Goal: Task Accomplishment & Management: Manage account settings

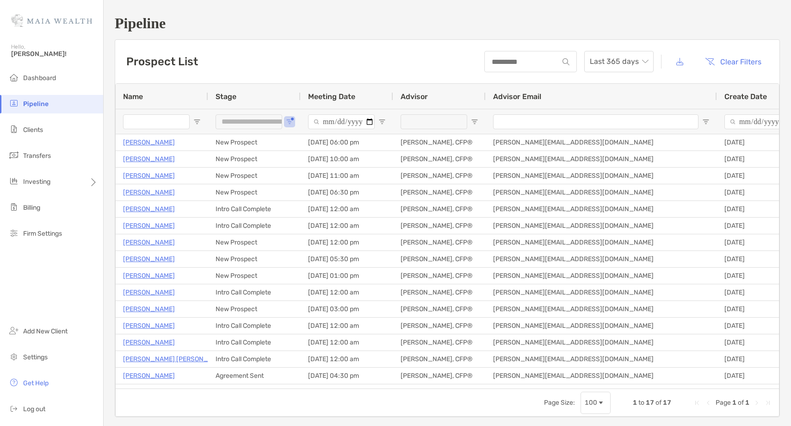
click at [56, 103] on li "Pipeline" at bounding box center [51, 104] width 103 height 19
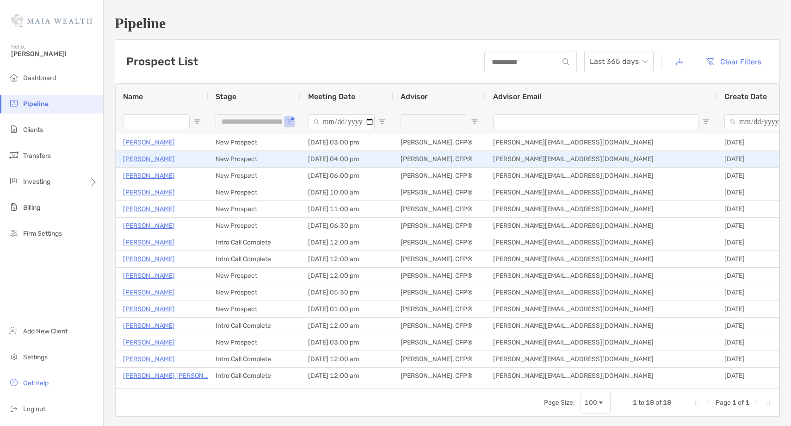
click at [154, 165] on div "Jonathan Saez" at bounding box center [162, 158] width 78 height 15
click at [154, 161] on p "Jonathan Saez" at bounding box center [149, 159] width 52 height 12
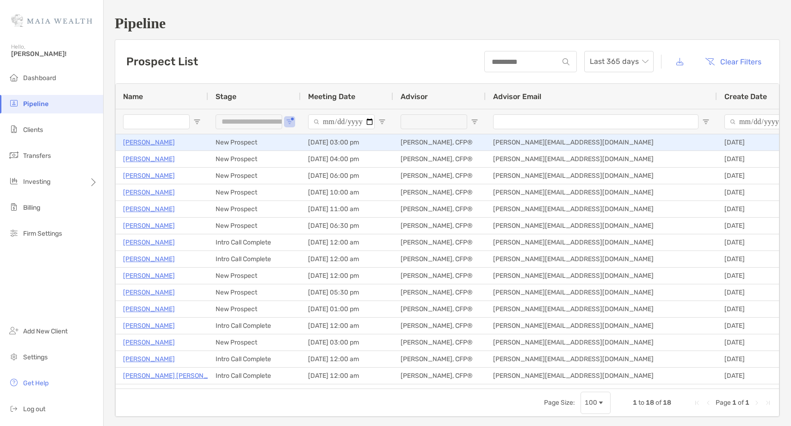
click at [140, 142] on p "[PERSON_NAME]" at bounding box center [149, 142] width 52 height 12
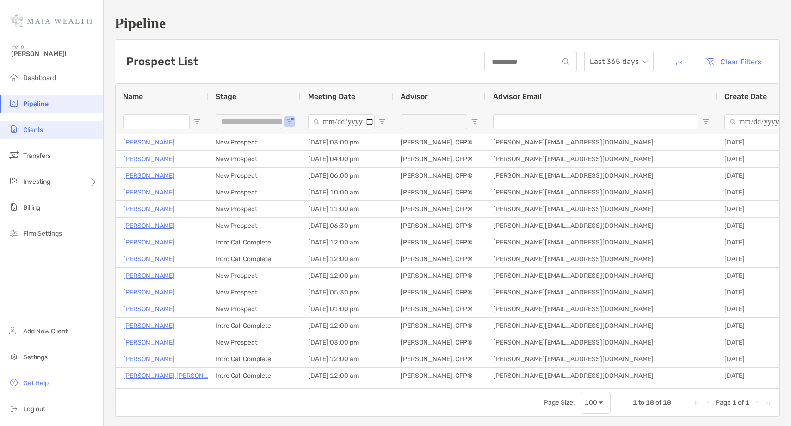
click at [60, 131] on li "Clients" at bounding box center [51, 130] width 103 height 19
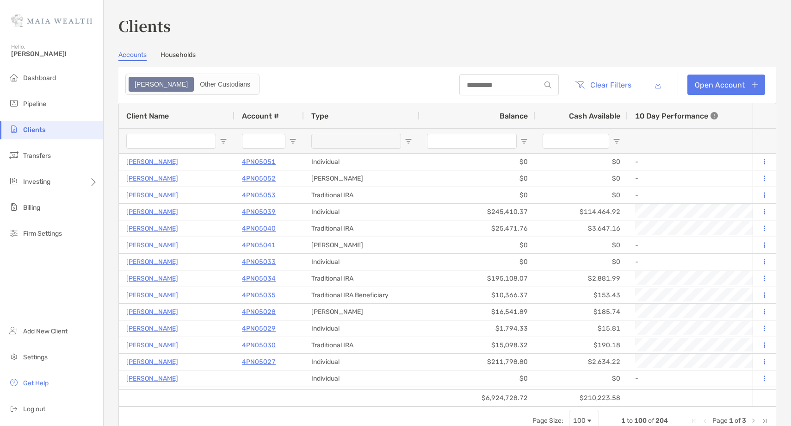
type input "*******"
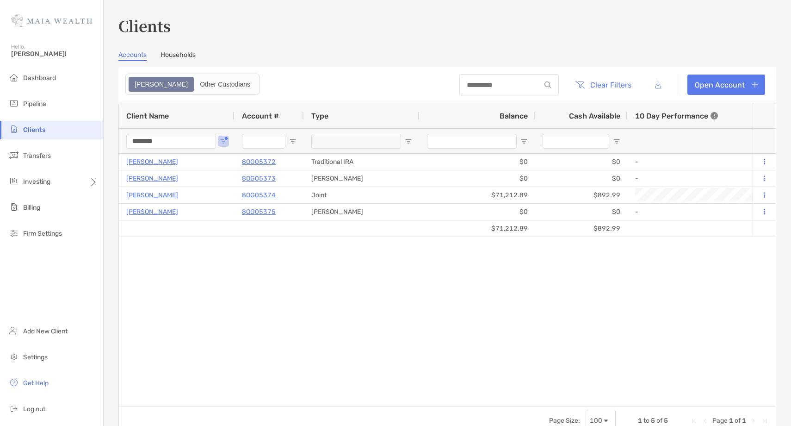
click at [140, 140] on input "*******" at bounding box center [171, 141] width 90 height 15
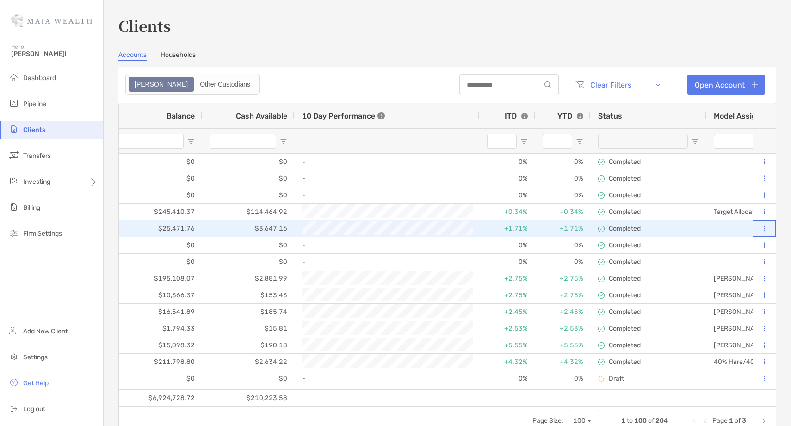
click at [764, 226] on icon at bounding box center [764, 228] width 1 height 6
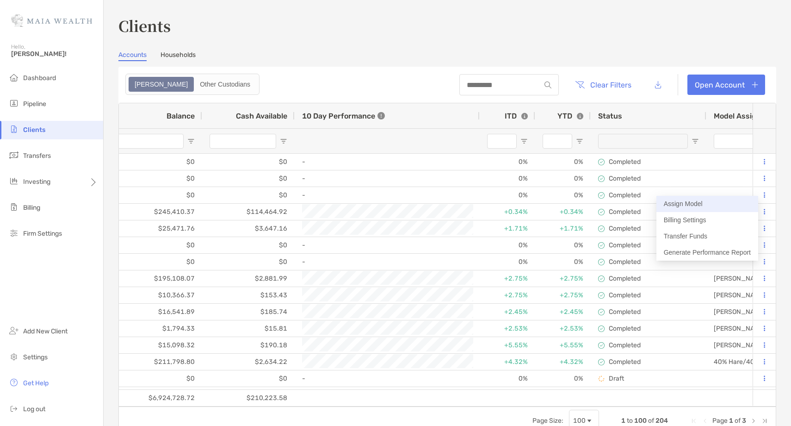
click at [697, 205] on button "Assign Model" at bounding box center [707, 204] width 102 height 16
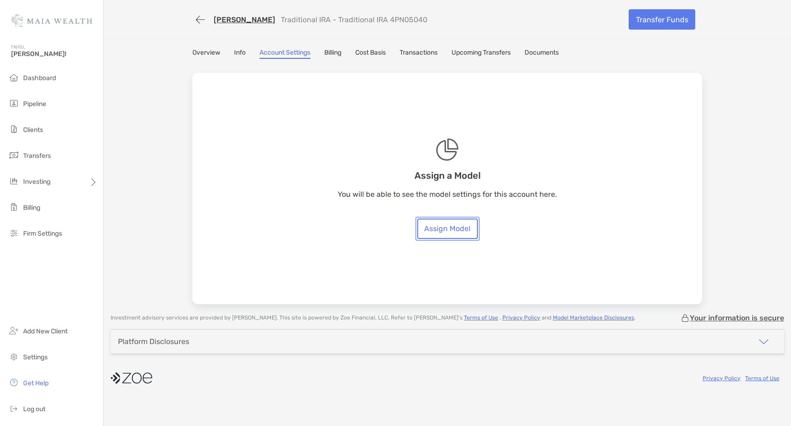
click at [448, 226] on link "Assign Model" at bounding box center [447, 228] width 61 height 20
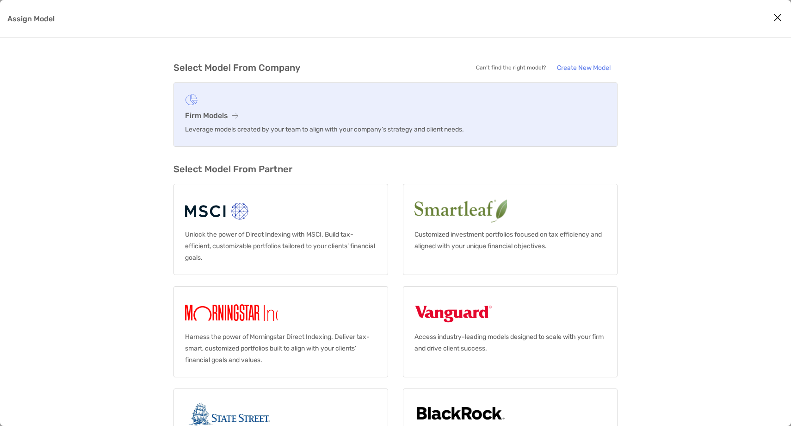
click at [223, 104] on figure "Assign Model" at bounding box center [395, 100] width 421 height 12
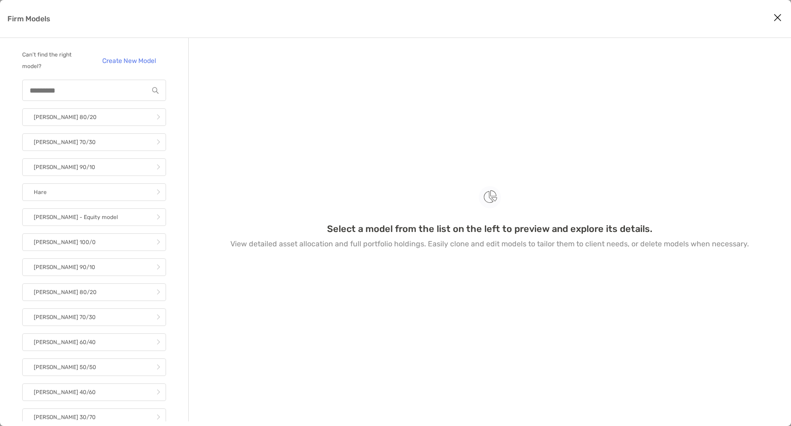
click at [94, 96] on div "Firm Models" at bounding box center [94, 90] width 144 height 21
click at [94, 91] on input "Firm Models" at bounding box center [85, 90] width 125 height 8
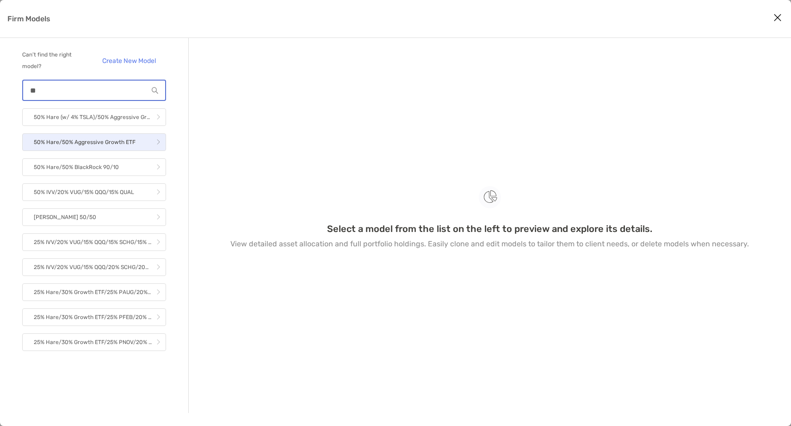
type input "**"
click at [73, 145] on p "50% Hare/50% Aggressive Growth ETF" at bounding box center [85, 142] width 102 height 12
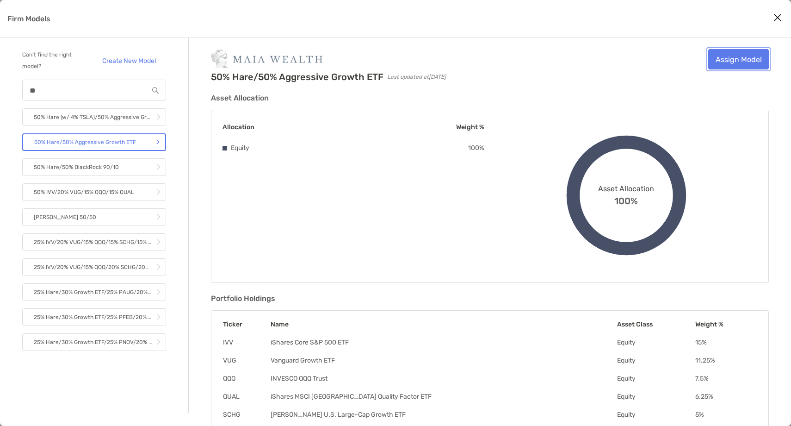
click at [746, 58] on link "Assign Model" at bounding box center [738, 59] width 61 height 20
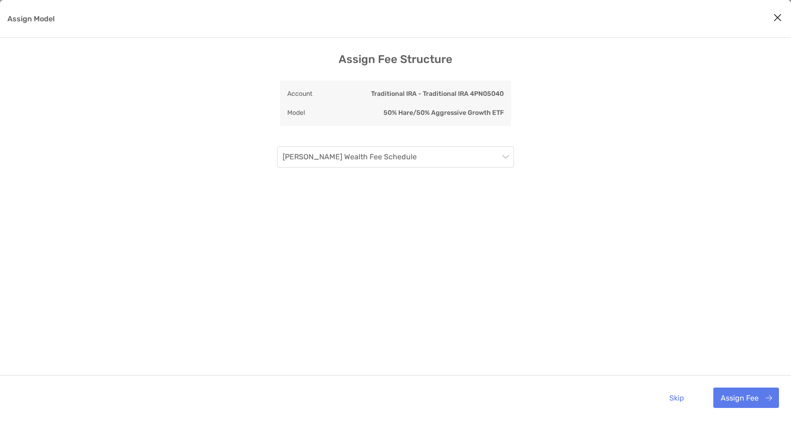
click at [737, 387] on div "Skip Assign Fee" at bounding box center [395, 397] width 791 height 45
click at [758, 399] on button "Assign Fee" at bounding box center [746, 397] width 66 height 20
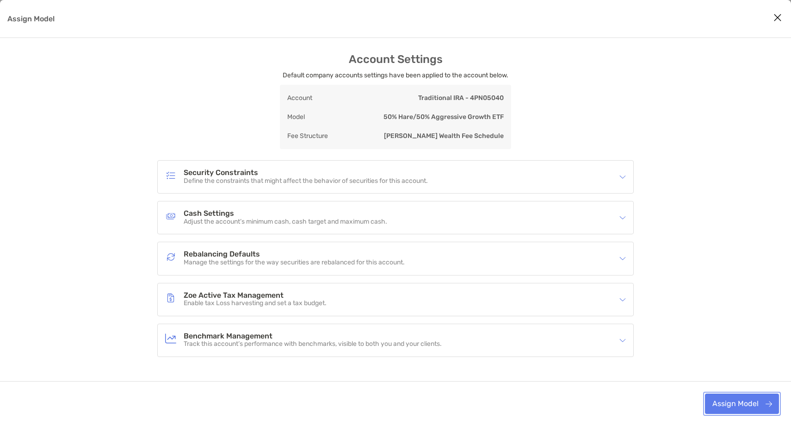
click at [733, 404] on button "Assign Model" at bounding box center [742, 403] width 74 height 20
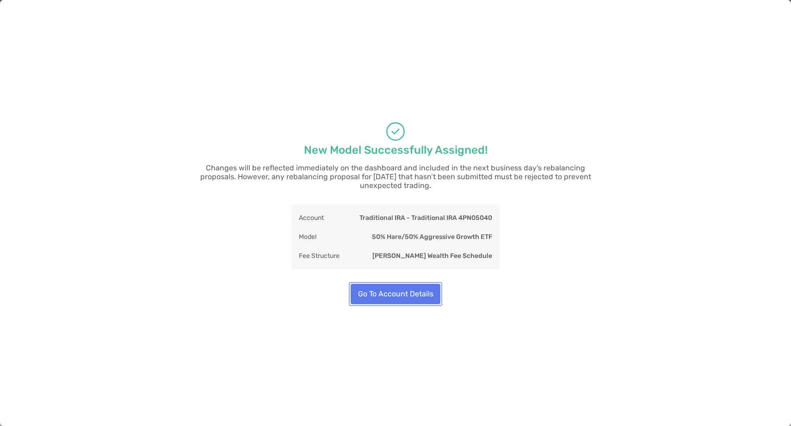
click at [384, 289] on button "Go To Account Details" at bounding box center [396, 294] width 90 height 20
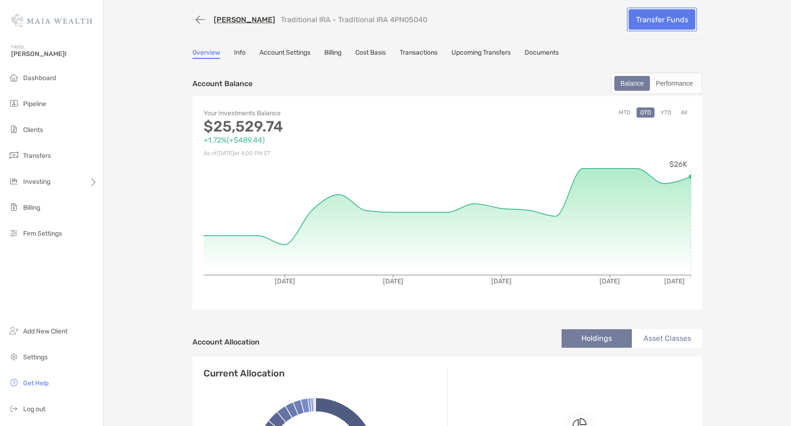
click at [655, 23] on link "Transfer Funds" at bounding box center [662, 19] width 67 height 20
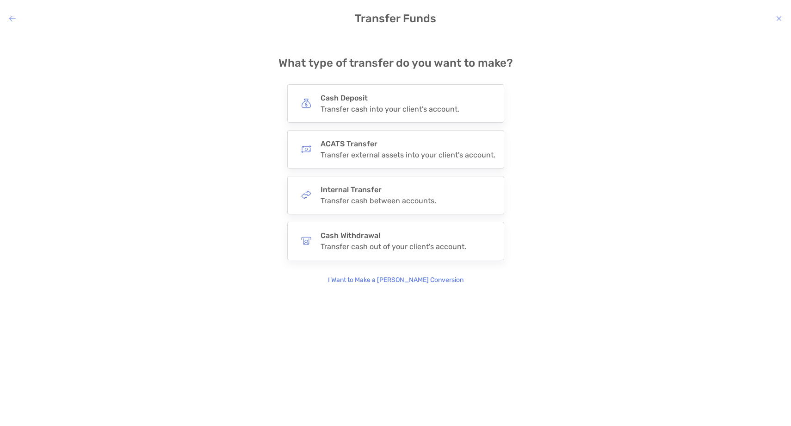
click at [399, 284] on p "I Want to Make a Roth Conversion" at bounding box center [396, 280] width 136 height 10
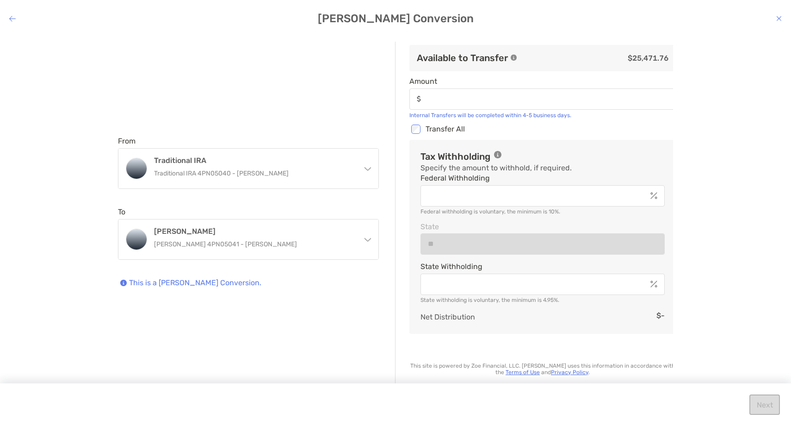
type input "*********"
click at [508, 185] on div "modal" at bounding box center [542, 195] width 244 height 21
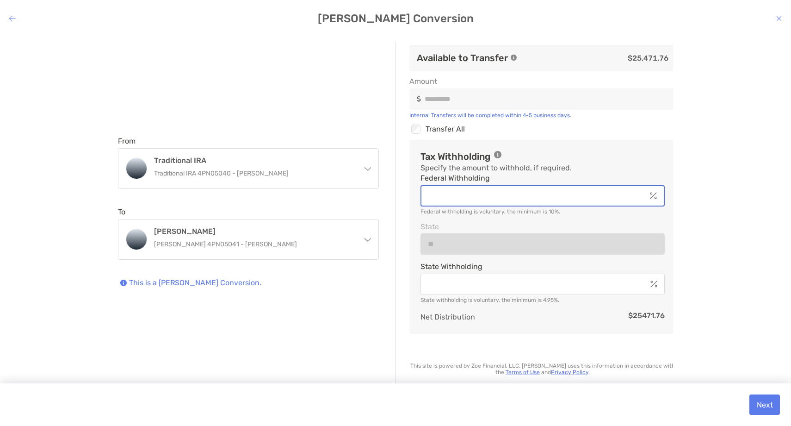
click at [508, 191] on input "Federal Withholding" at bounding box center [533, 195] width 225 height 8
type input "**"
click at [722, 189] on div "From Traditional IRA Traditional IRA 4PN05040 - Jayam Shah Traditional IRA Trad…" at bounding box center [395, 223] width 776 height 363
click at [765, 401] on button "Next" at bounding box center [764, 404] width 31 height 20
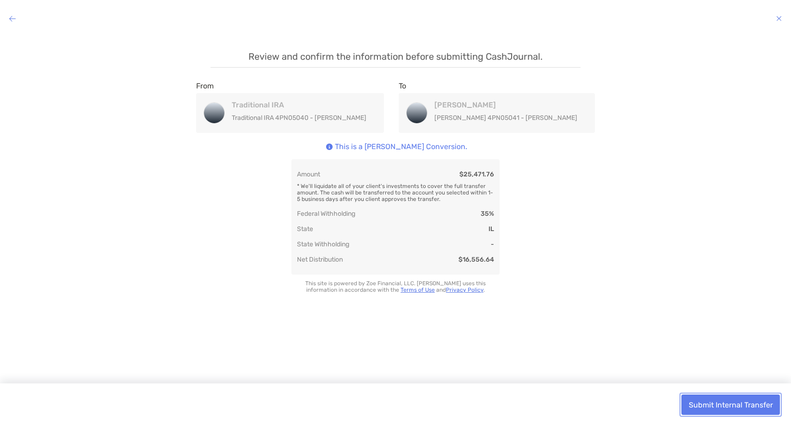
click at [735, 401] on button "Submit Internal Transfer" at bounding box center [730, 404] width 99 height 20
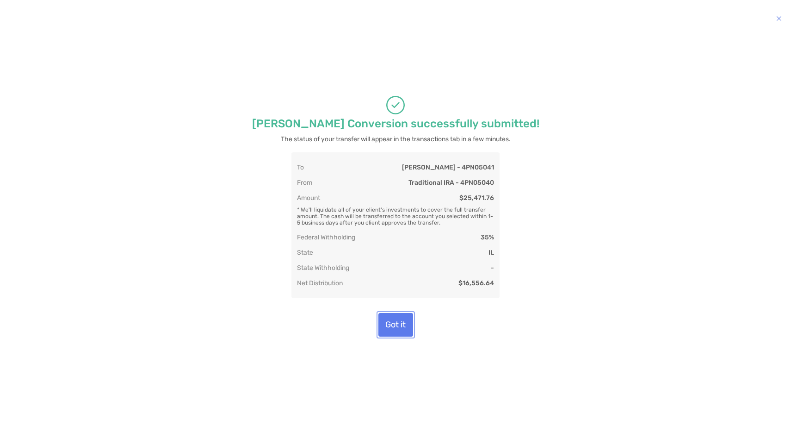
click at [390, 336] on button "Got it" at bounding box center [395, 325] width 35 height 24
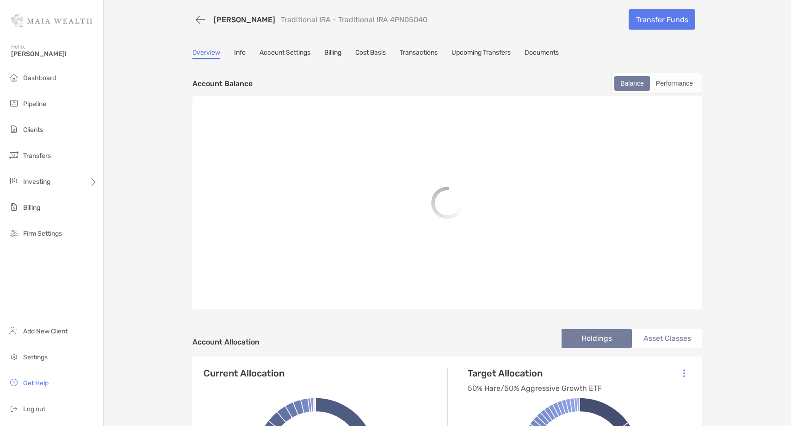
click at [242, 17] on link "[PERSON_NAME]" at bounding box center [245, 19] width 62 height 9
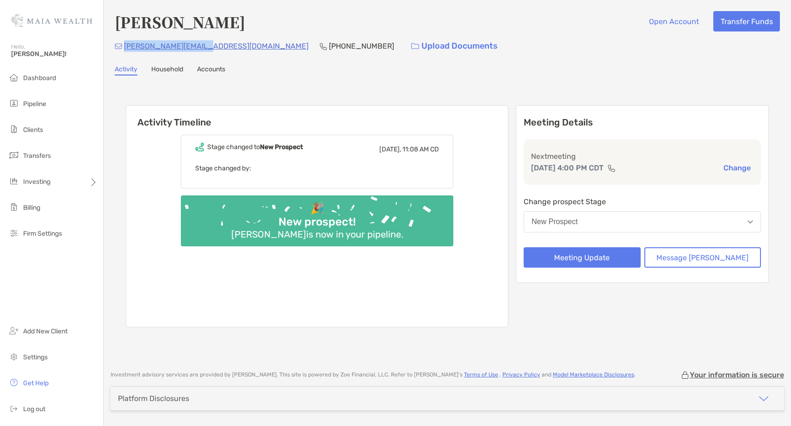
drag, startPoint x: 203, startPoint y: 48, endPoint x: 124, endPoint y: 49, distance: 78.6
click at [124, 49] on div "jon.saez31@gmail.com (787) 646-8521 Upload Documents" at bounding box center [447, 46] width 665 height 20
copy p "jon.saez31@gmail.com"
drag, startPoint x: 201, startPoint y: 49, endPoint x: 123, endPoint y: 50, distance: 78.2
click at [123, 50] on div "valekris@hotmail.com (786) 847-4018 Upload Documents" at bounding box center [447, 46] width 665 height 20
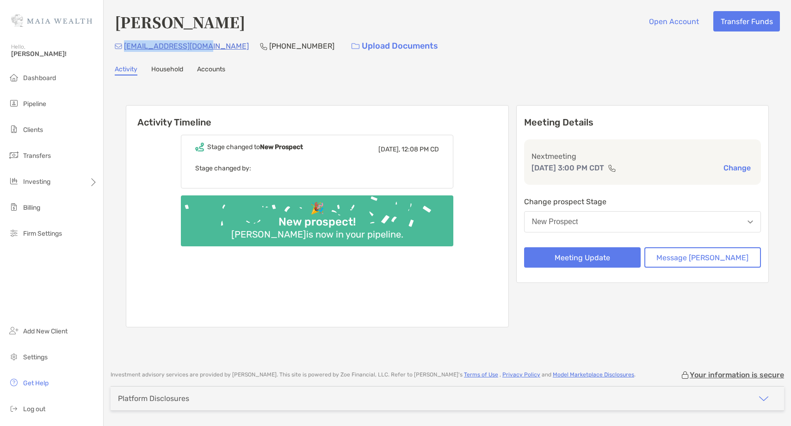
copy p "valekris@hotmail.com"
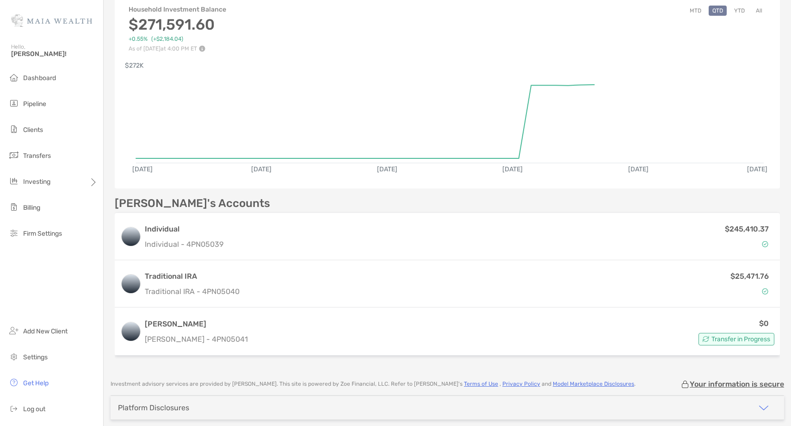
scroll to position [130, 0]
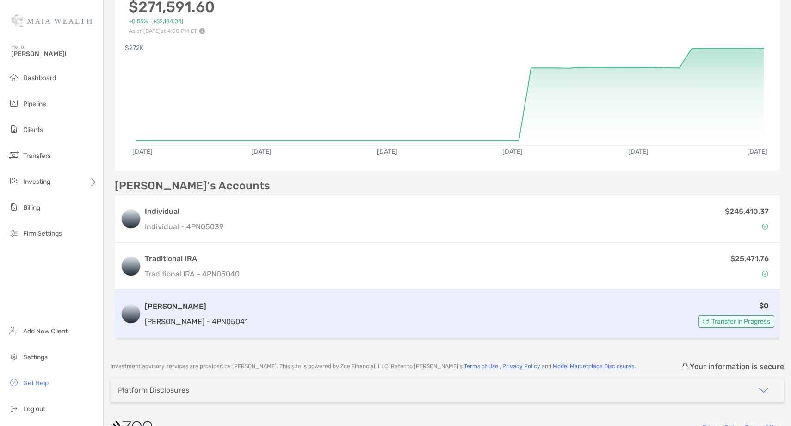
click at [302, 300] on div "$0 Transfer in Progress" at bounding box center [513, 314] width 523 height 28
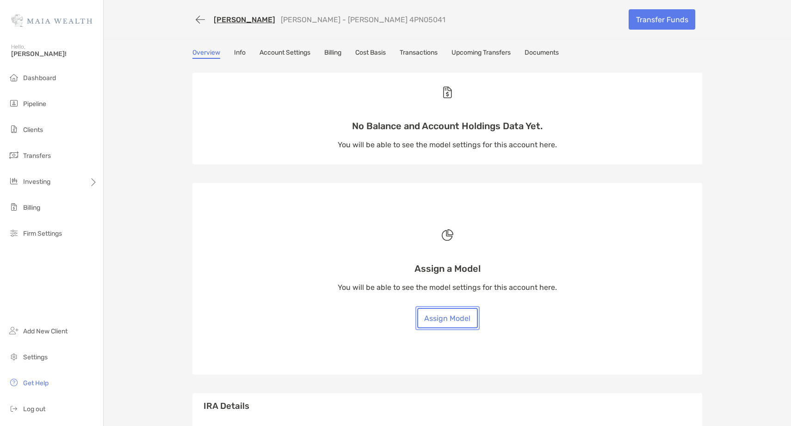
click at [460, 321] on button "Assign Model" at bounding box center [447, 318] width 61 height 20
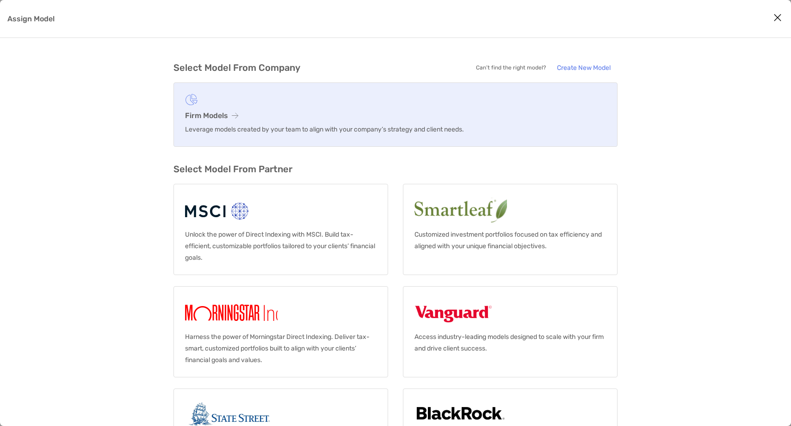
click at [214, 108] on link "Firm Models Leverage models created by your team to align with your company’s s…" at bounding box center [395, 114] width 444 height 64
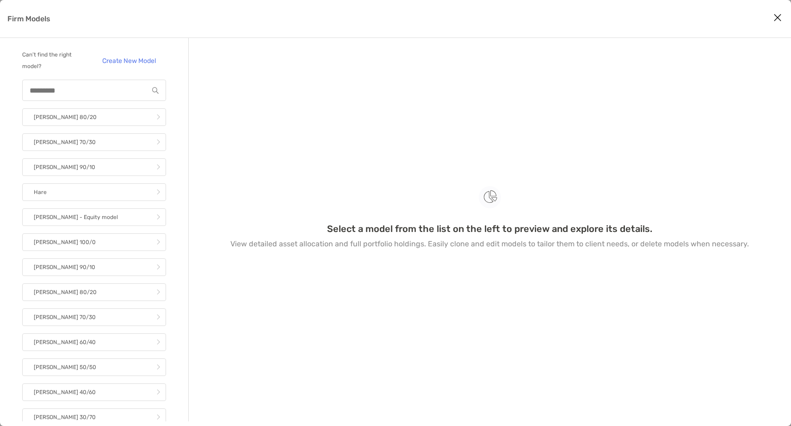
click at [90, 99] on div "Firm Models" at bounding box center [94, 90] width 144 height 21
click at [90, 98] on div "Firm Models" at bounding box center [94, 90] width 144 height 21
click at [78, 96] on div "Firm Models" at bounding box center [94, 90] width 144 height 21
click at [72, 88] on input "Firm Models" at bounding box center [85, 90] width 125 height 8
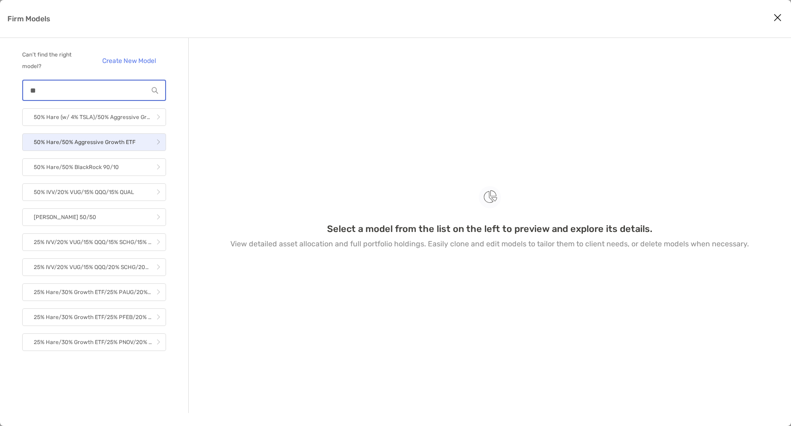
type input "**"
click at [59, 142] on p "50% Hare/50% Aggressive Growth ETF" at bounding box center [85, 142] width 102 height 12
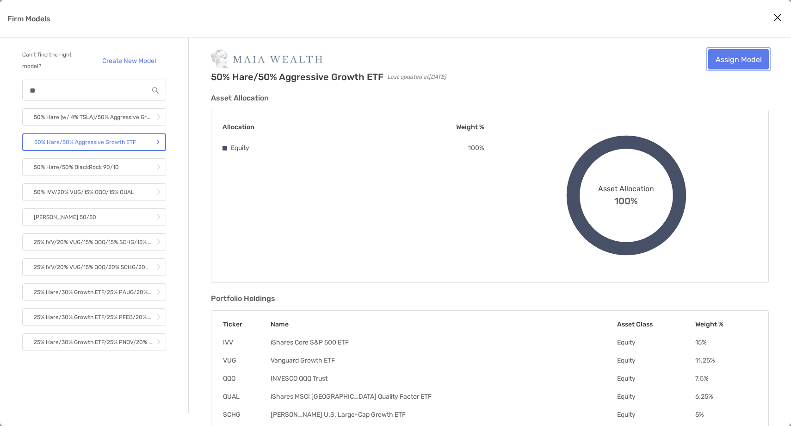
click at [718, 56] on link "Assign Model" at bounding box center [738, 59] width 61 height 20
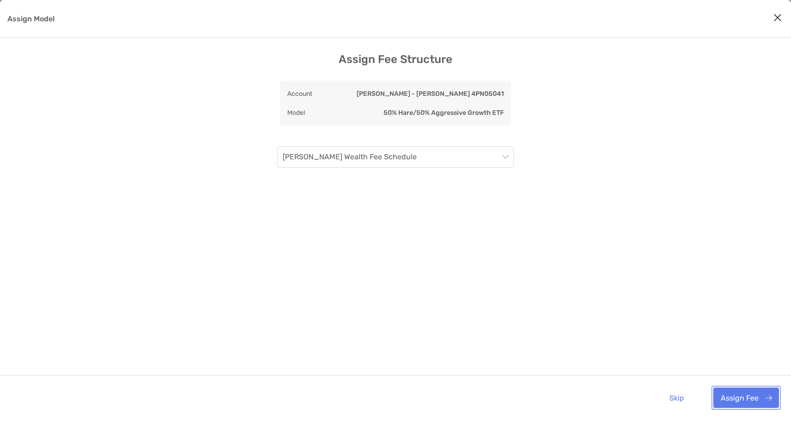
click at [736, 402] on button "Assign Fee" at bounding box center [746, 397] width 66 height 20
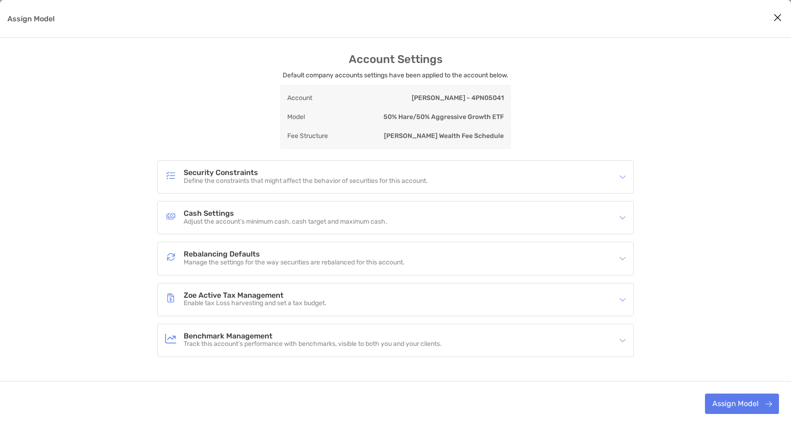
click at [242, 255] on h4 "Rebalancing Defaults" at bounding box center [294, 254] width 221 height 8
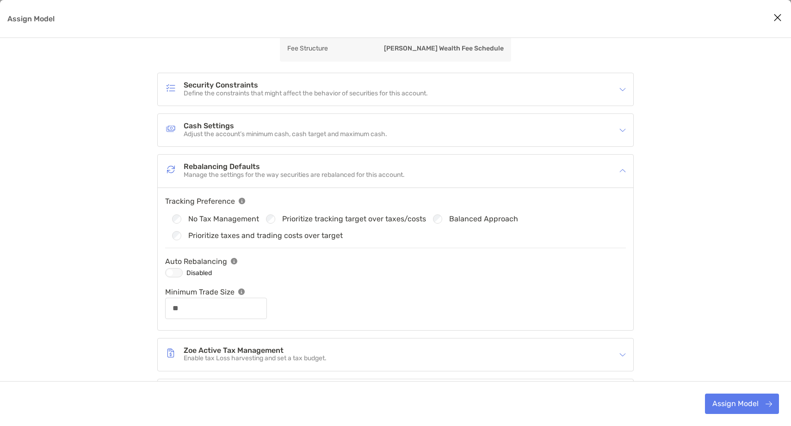
scroll to position [146, 0]
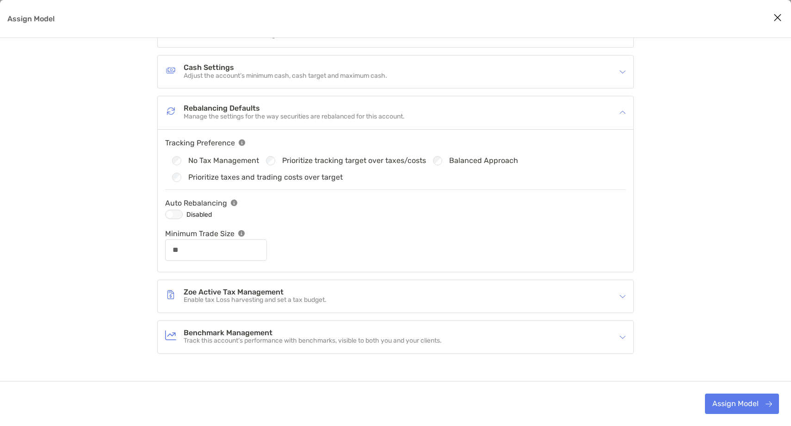
click at [174, 212] on div "Assign Model" at bounding box center [174, 214] width 18 height 9
click at [742, 412] on button "Assign Model" at bounding box center [742, 403] width 74 height 20
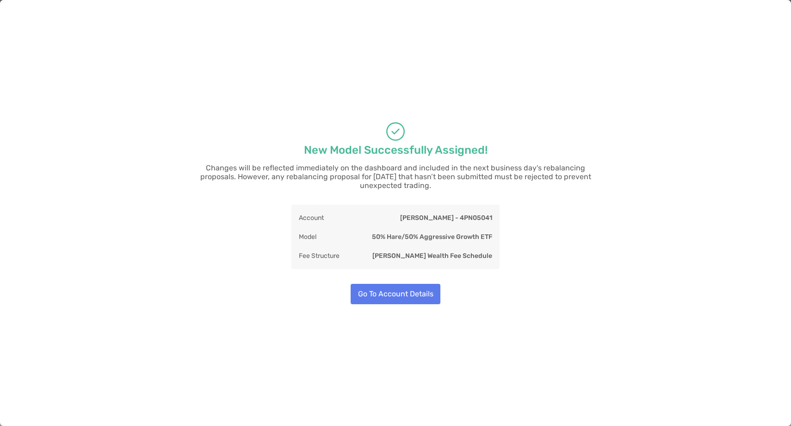
scroll to position [128, 0]
click at [396, 284] on button "Go To Account Details" at bounding box center [396, 294] width 90 height 20
type input "**"
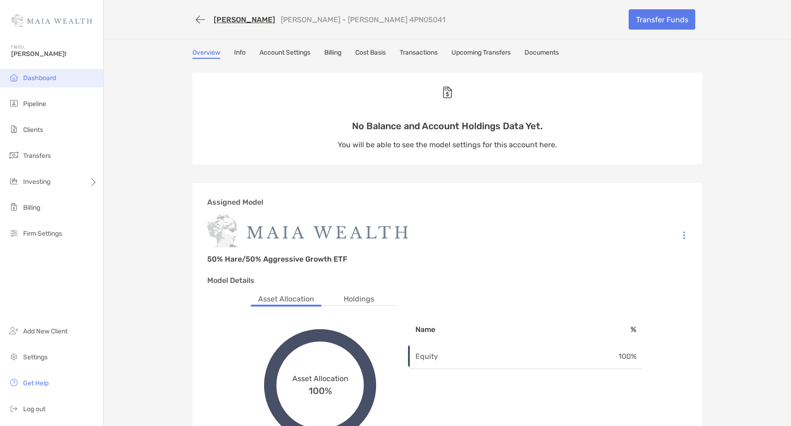
click at [62, 74] on li "Dashboard" at bounding box center [51, 78] width 103 height 19
